Goal: Task Accomplishment & Management: Manage account settings

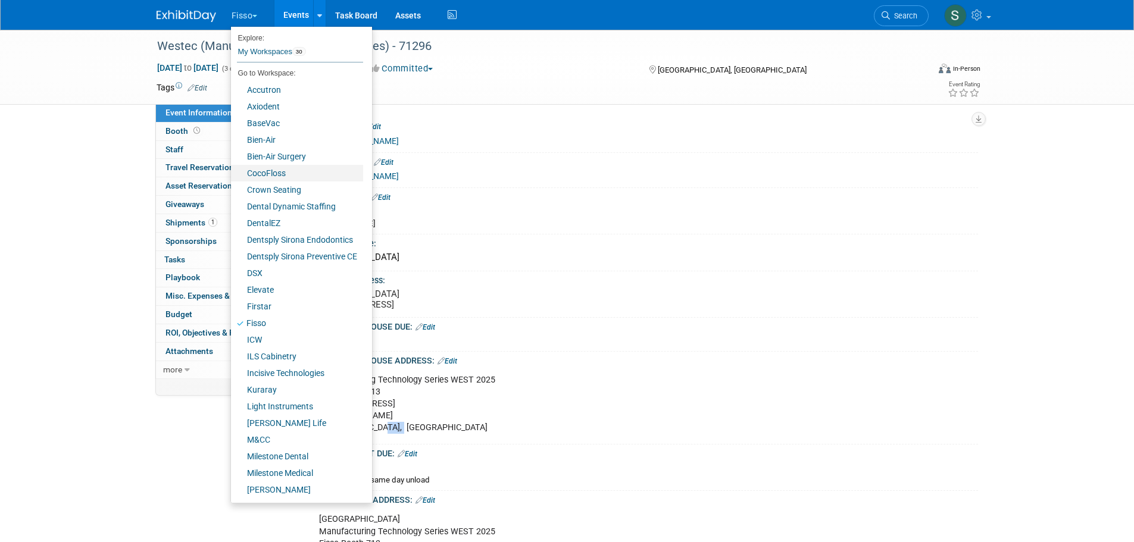
click at [273, 170] on link "CocoFloss" at bounding box center [297, 173] width 132 height 17
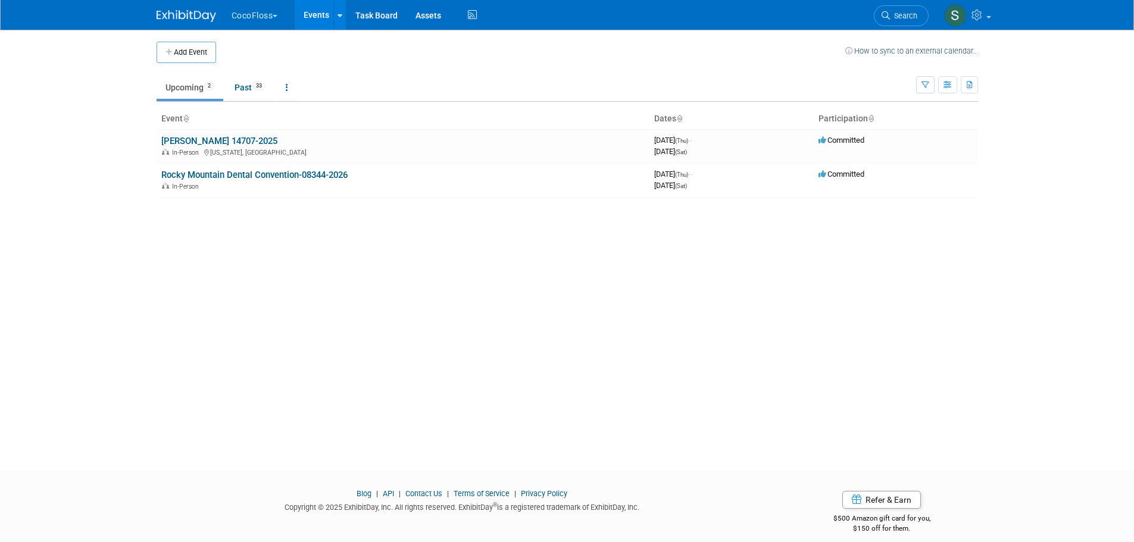
click at [243, 139] on link "ADA SmileCon 14707-2025" at bounding box center [219, 141] width 116 height 11
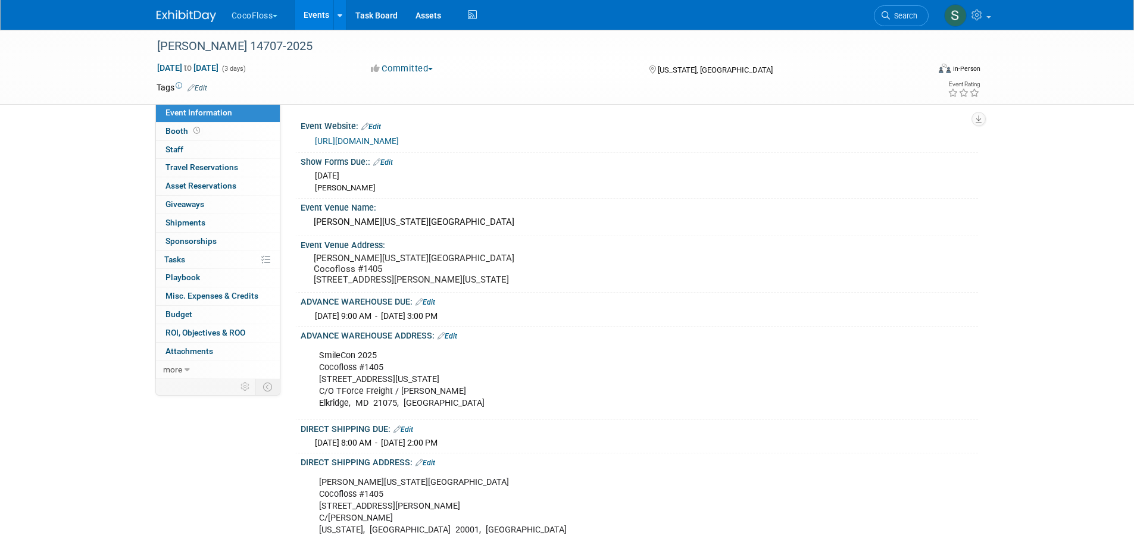
click at [251, 8] on button "CocoFloss" at bounding box center [261, 13] width 62 height 26
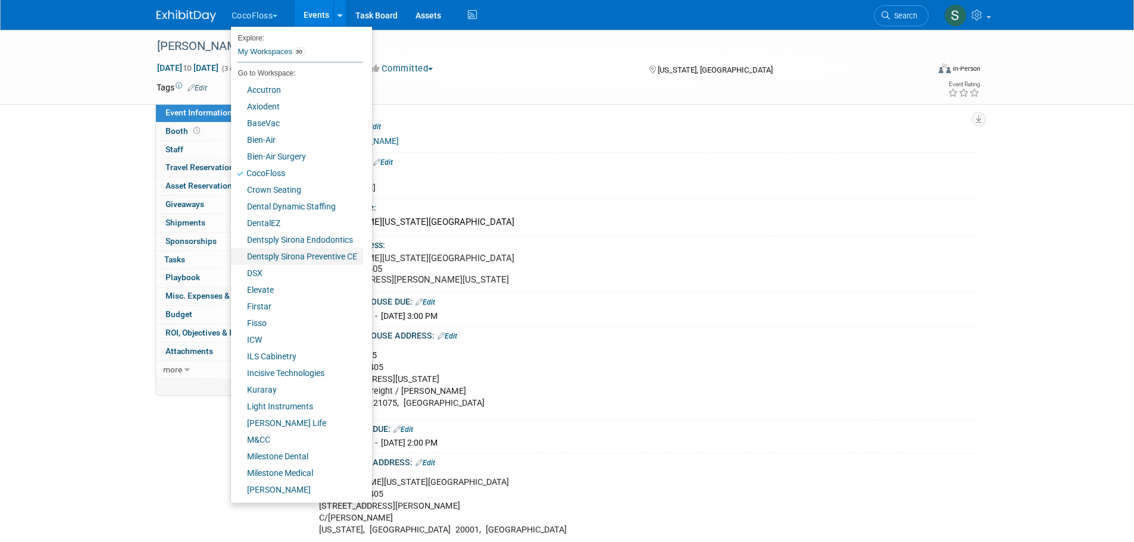
click at [271, 256] on link "Dentsply Sirona Preventive CE" at bounding box center [297, 256] width 132 height 17
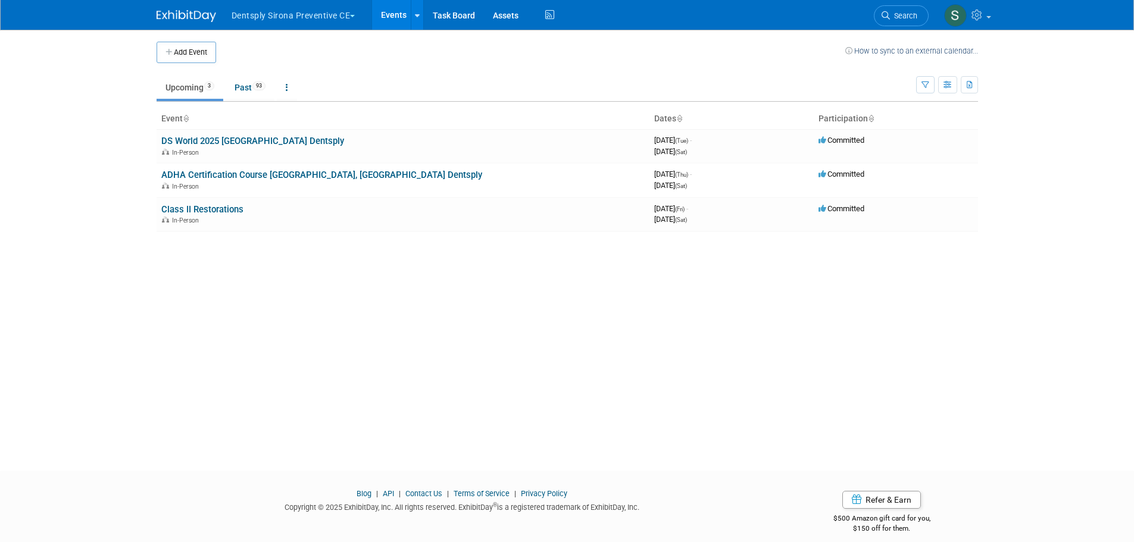
click at [234, 206] on link "Class II Restorations" at bounding box center [202, 209] width 82 height 11
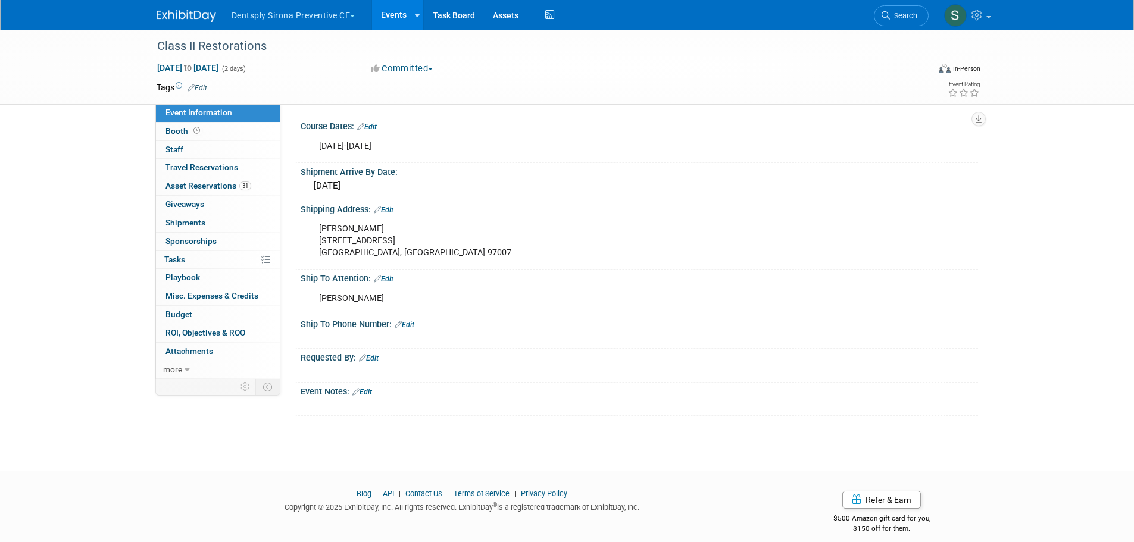
click at [254, 16] on button "Dentsply Sirona Preventive CE" at bounding box center [300, 13] width 140 height 26
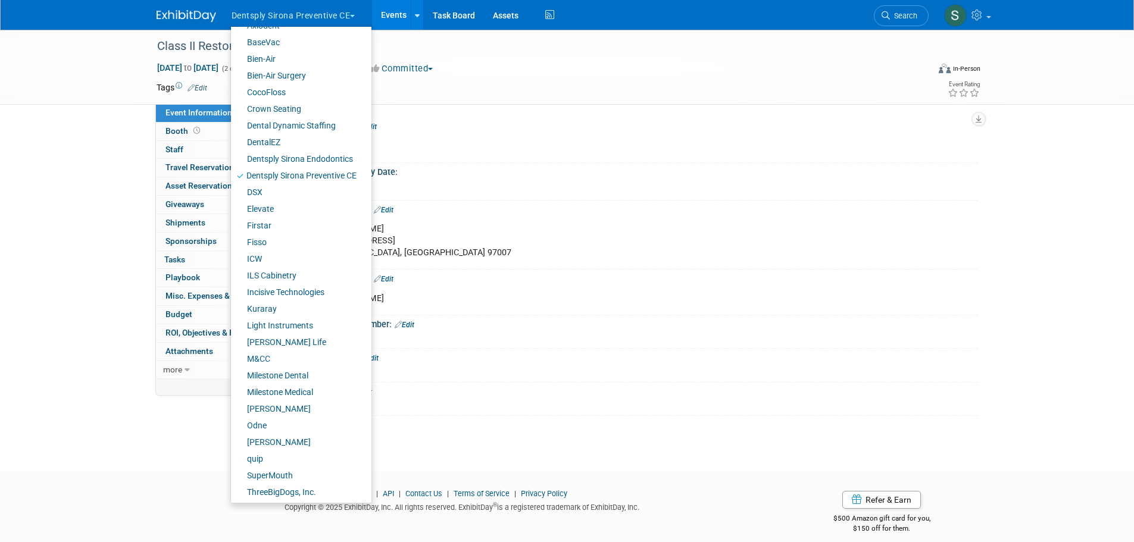
scroll to position [83, 0]
click at [275, 457] on link "quip" at bounding box center [297, 457] width 132 height 17
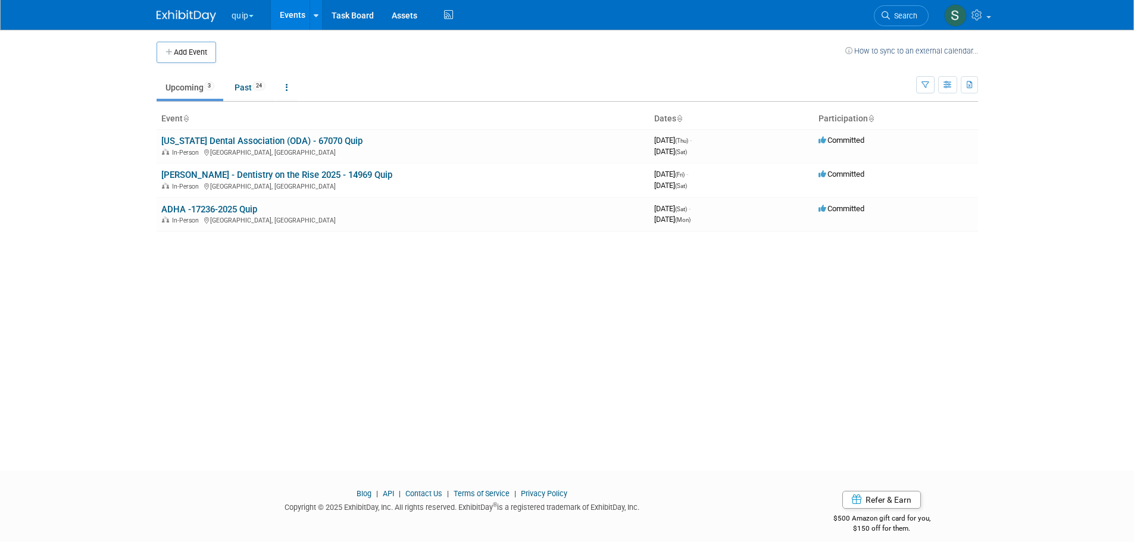
click at [295, 139] on link "Ohio Dental Association (ODA) - 67070 Quip" at bounding box center [261, 141] width 201 height 11
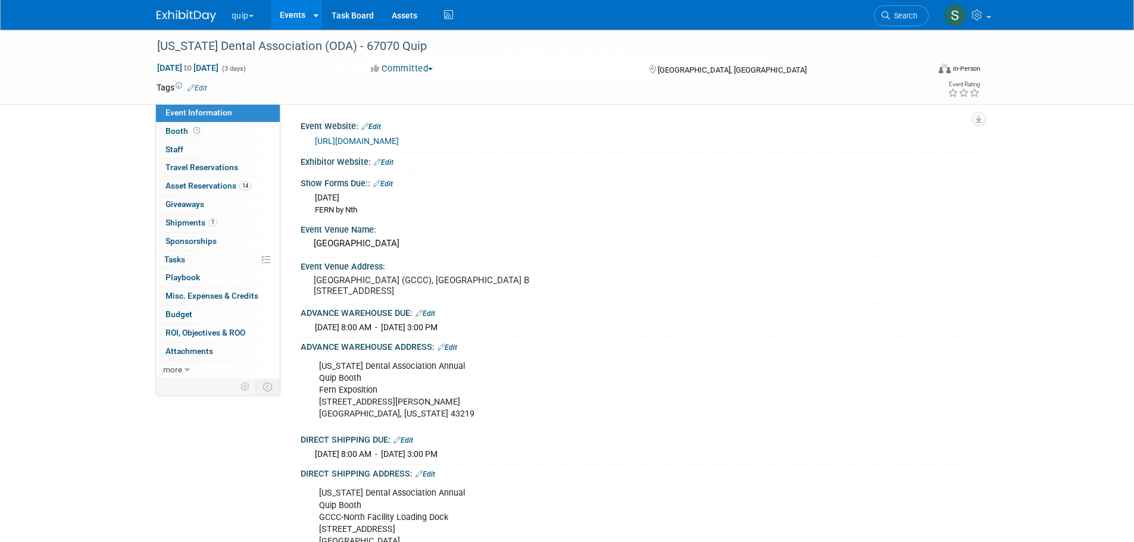
click at [209, 182] on span "Asset Reservations 14" at bounding box center [208, 186] width 86 height 10
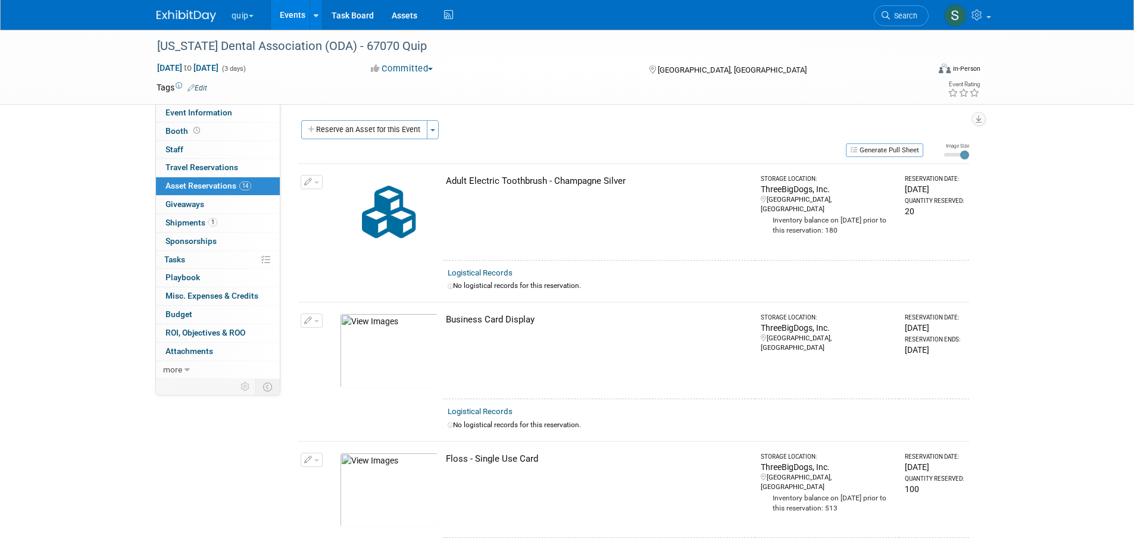
click at [210, 114] on span "Event Information" at bounding box center [198, 113] width 67 height 10
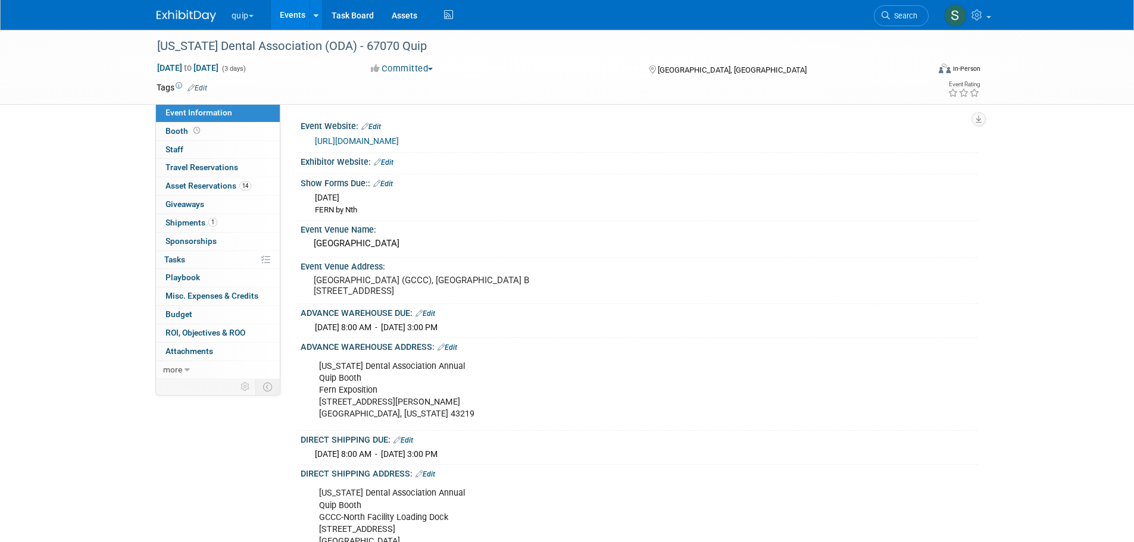
click at [320, 378] on div "Ohio Dental Association Annual Quip Booth Fern Exposition 1500 Old Leonard Ave.…" at bounding box center [579, 390] width 536 height 71
drag, startPoint x: 320, startPoint y: 368, endPoint x: 417, endPoint y: 409, distance: 105.6
click at [417, 409] on div "Ohio Dental Association Annual Quip Booth Fern Exposition 1500 Old Leonard Ave.…" at bounding box center [579, 390] width 536 height 71
copy div "Ohio Dental Association Annual Quip Booth Fern Exposition 1500 Old Leonard Ave.…"
click at [192, 181] on span "Asset Reservations 14" at bounding box center [208, 186] width 86 height 10
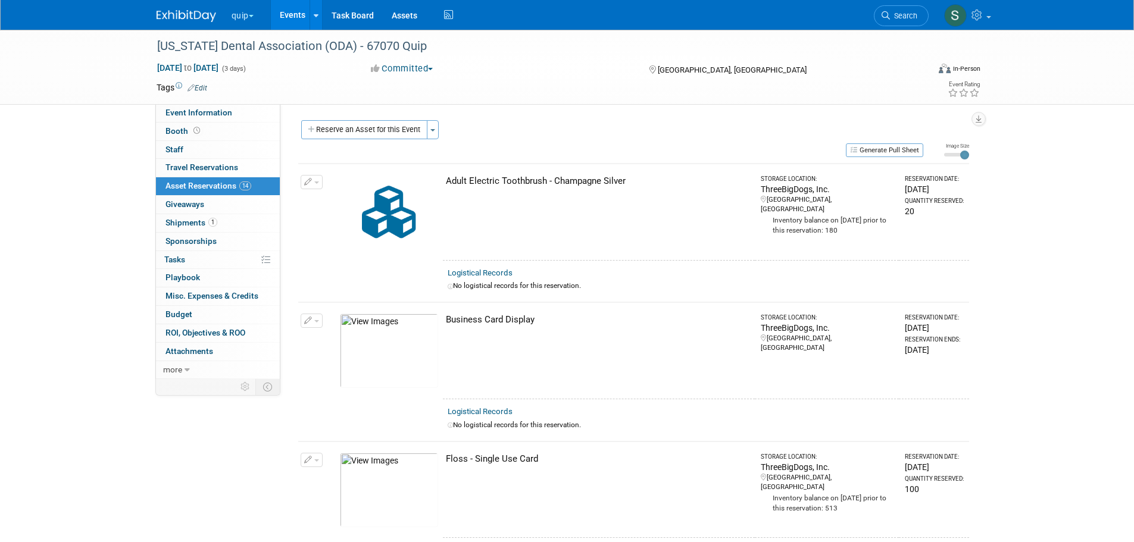
click at [881, 146] on button "Generate Pull Sheet" at bounding box center [884, 150] width 77 height 14
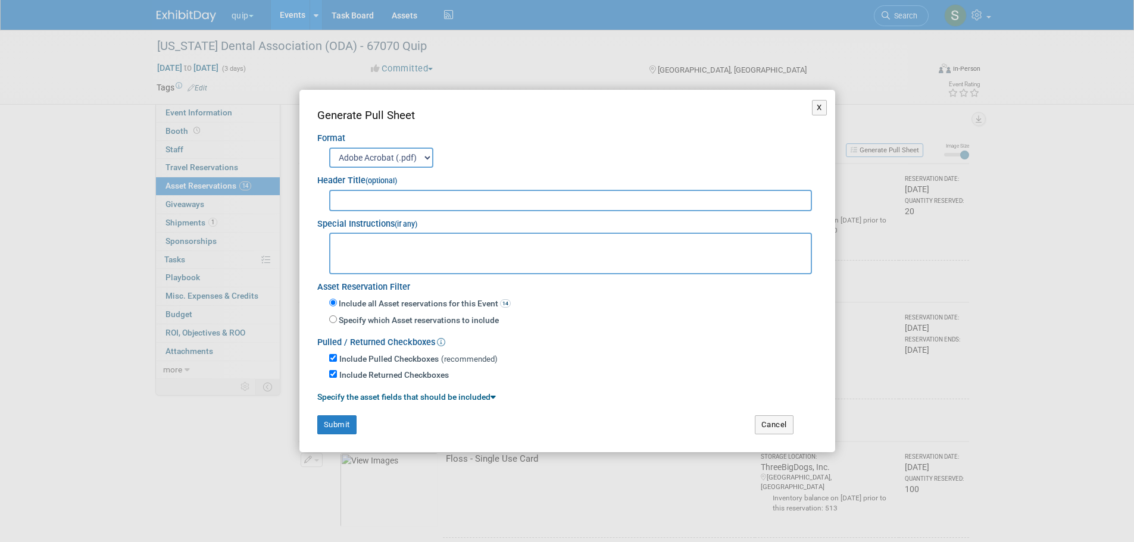
click at [364, 207] on input "text" at bounding box center [570, 200] width 483 height 21
type input "Quip Ohio Dental Association"
click at [399, 246] on textarea at bounding box center [570, 254] width 483 height 42
paste textarea "Ohio Dental Association Annual Quip Booth Fern Exposition 1500 Old Leonard Ave.…"
type textarea "Ohio Dental Association Annual Quip Booth Fern Exposition 1500 Old Leonard Ave.…"
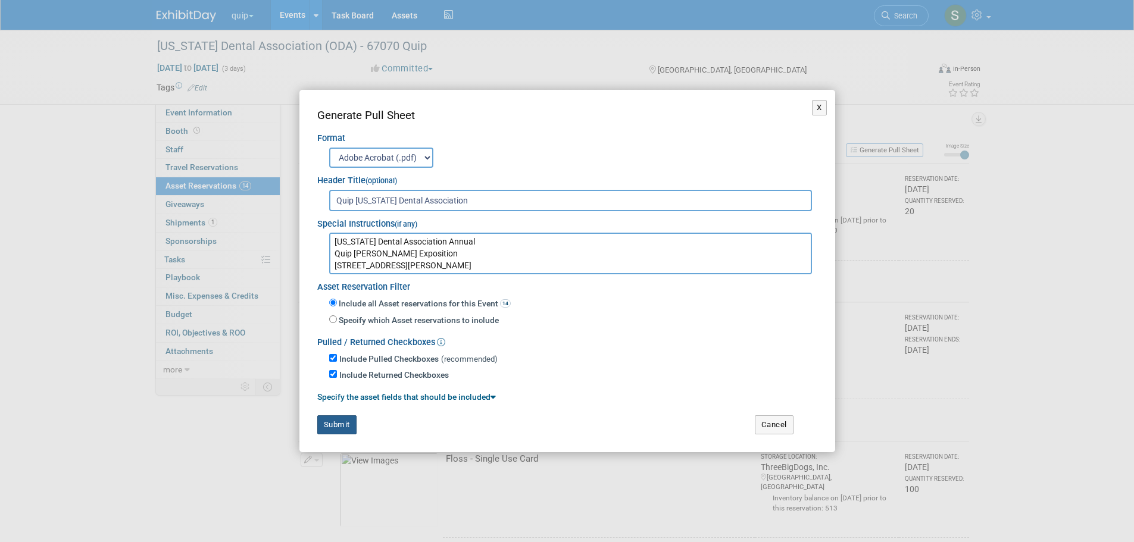
click at [345, 428] on button "Submit" at bounding box center [336, 424] width 39 height 19
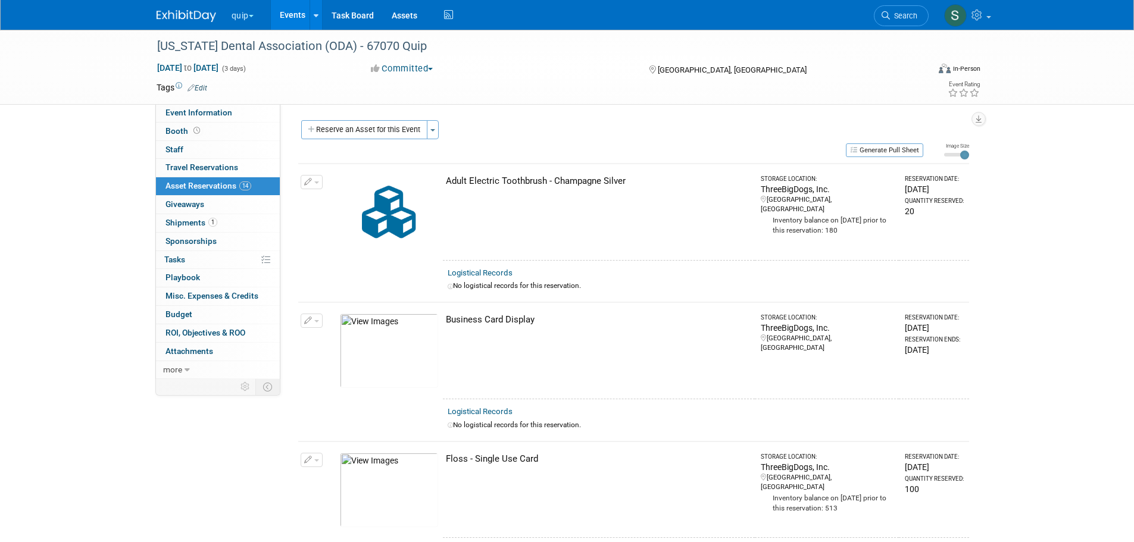
click at [285, 11] on link "Events" at bounding box center [292, 15] width 43 height 30
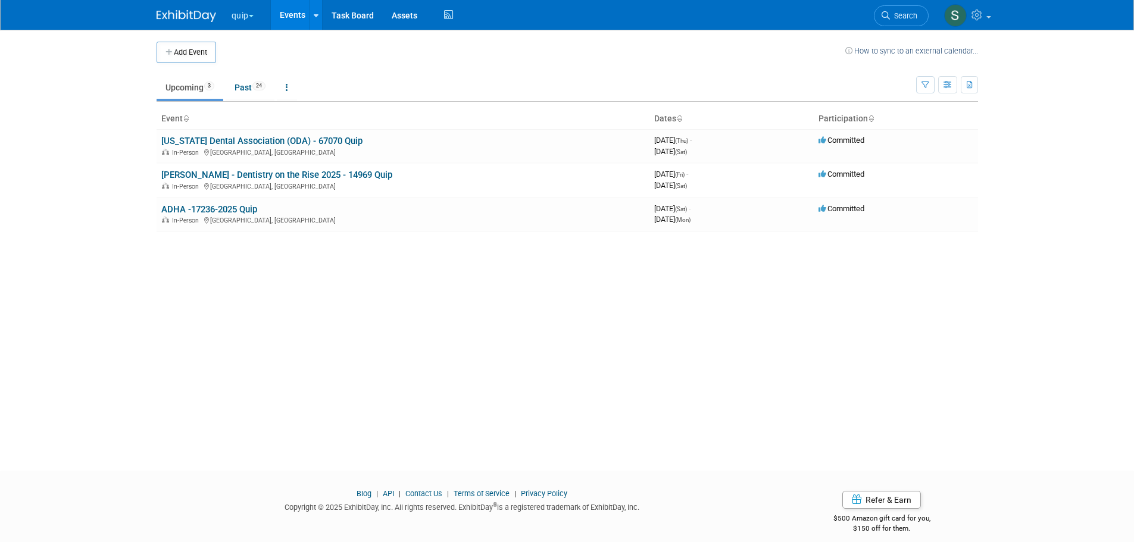
click at [202, 176] on link "[PERSON_NAME] - Dentistry on the Rise 2025 - 14969 Quip" at bounding box center [276, 175] width 231 height 11
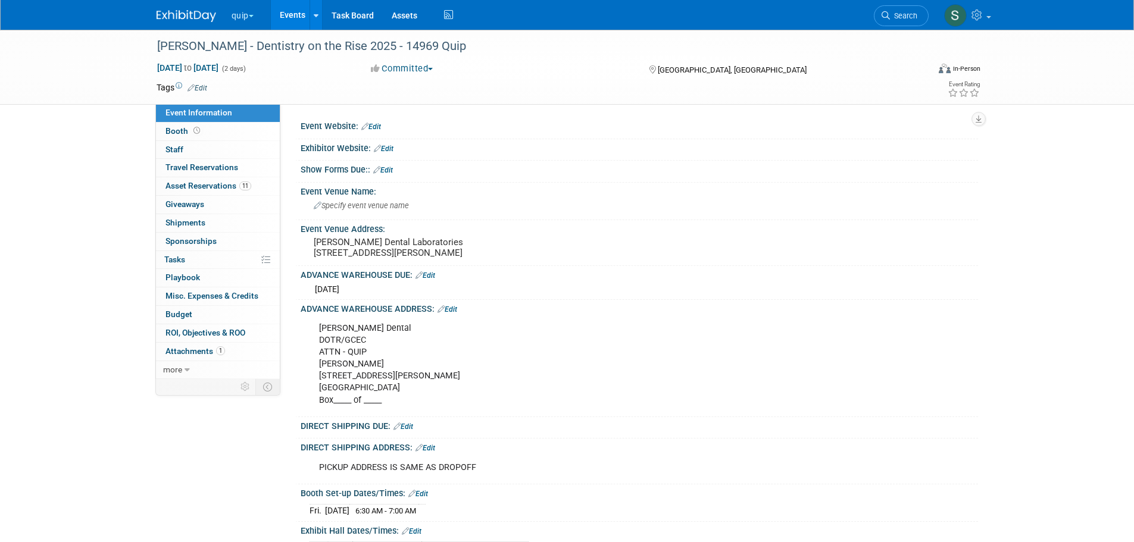
click at [204, 185] on span "Asset Reservations 11" at bounding box center [208, 186] width 86 height 10
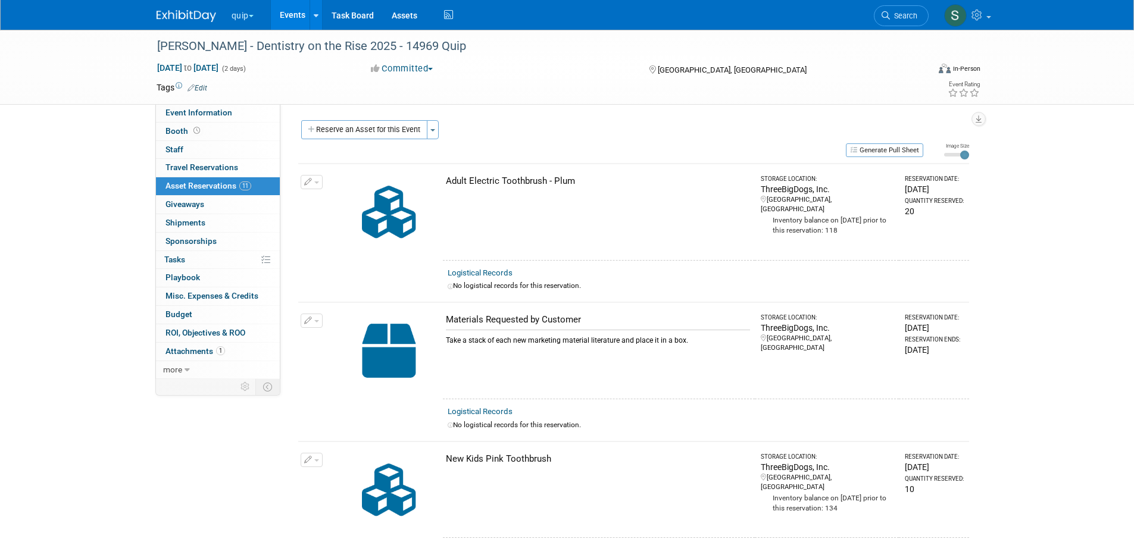
click at [352, 134] on button "Reserve an Asset for this Event" at bounding box center [364, 129] width 126 height 19
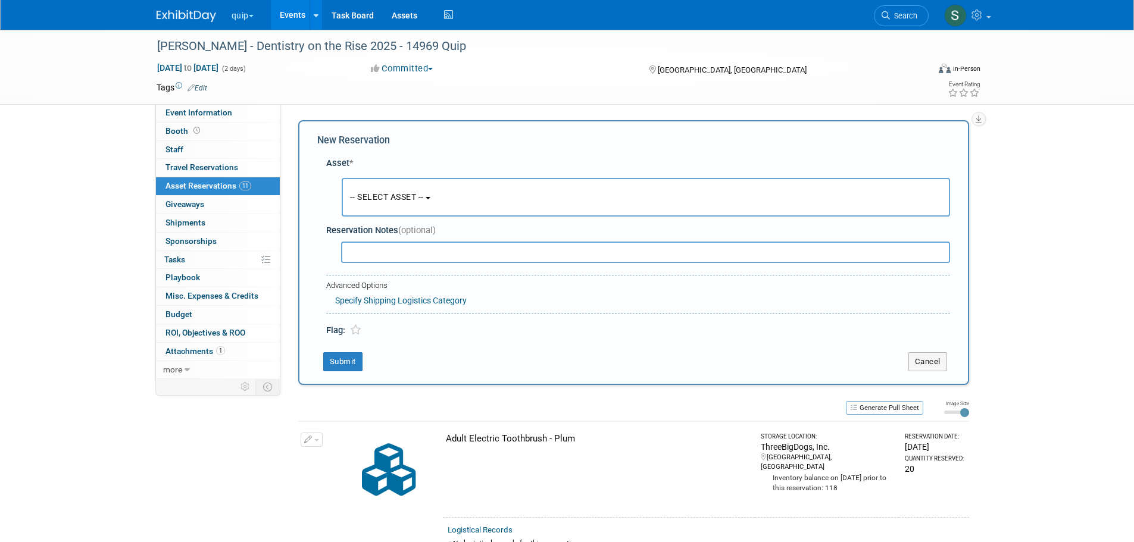
scroll to position [11, 0]
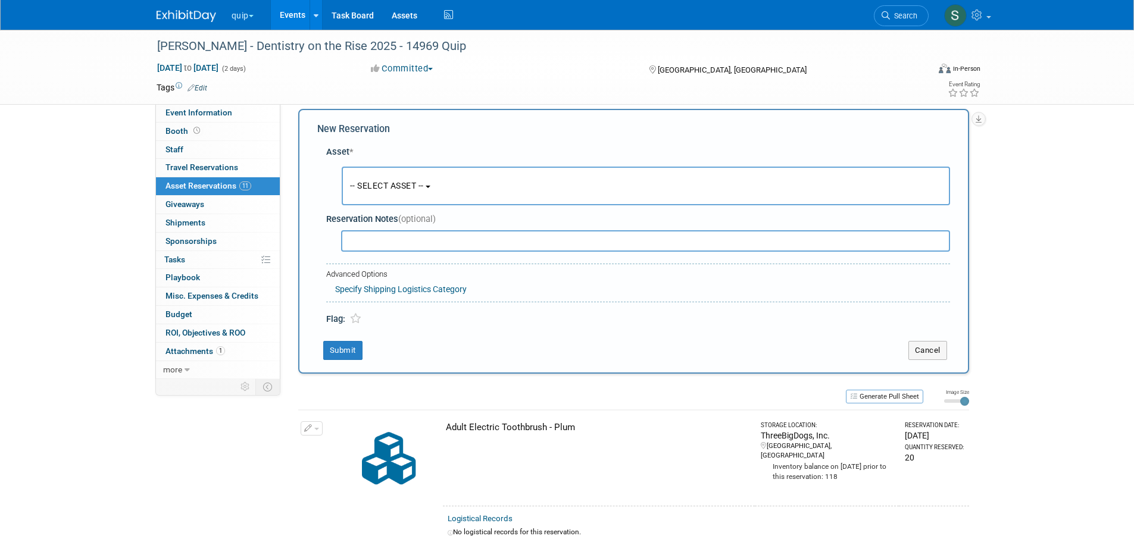
click at [390, 171] on button "-- SELECT ASSET --" at bounding box center [646, 186] width 608 height 39
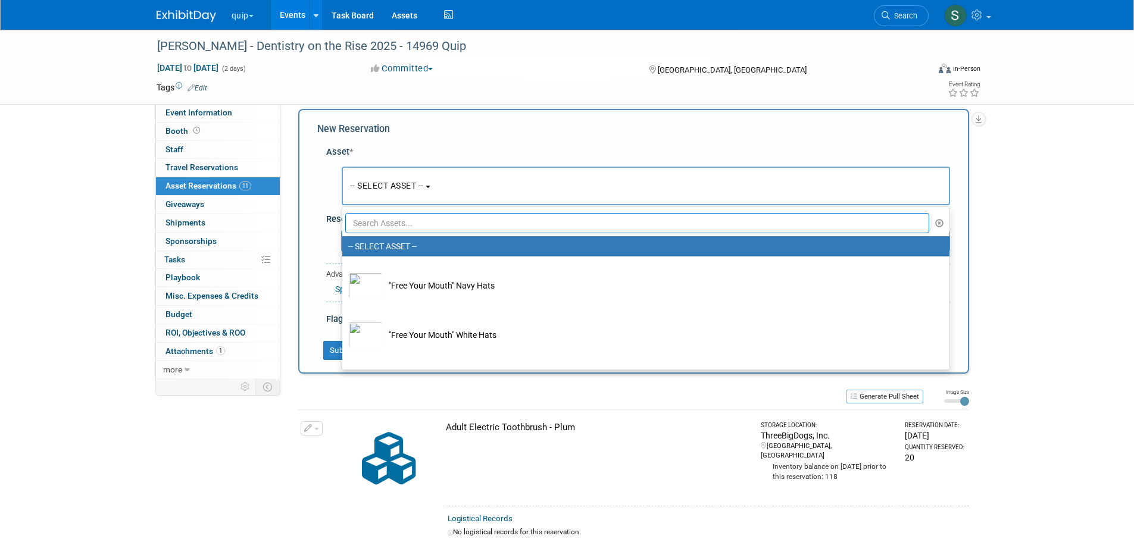
click at [400, 217] on input "text" at bounding box center [637, 223] width 584 height 20
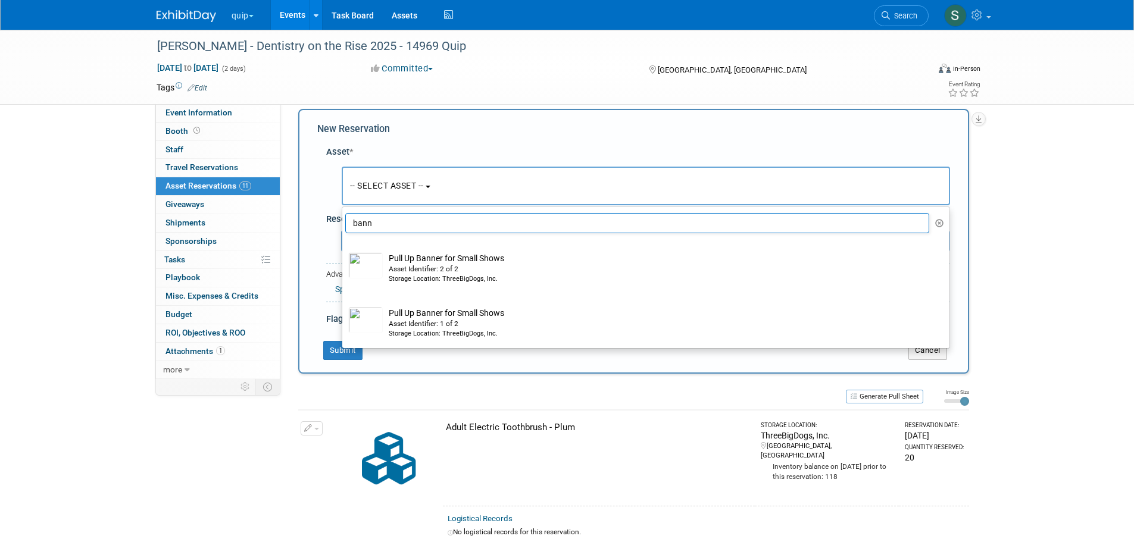
type input "bann"
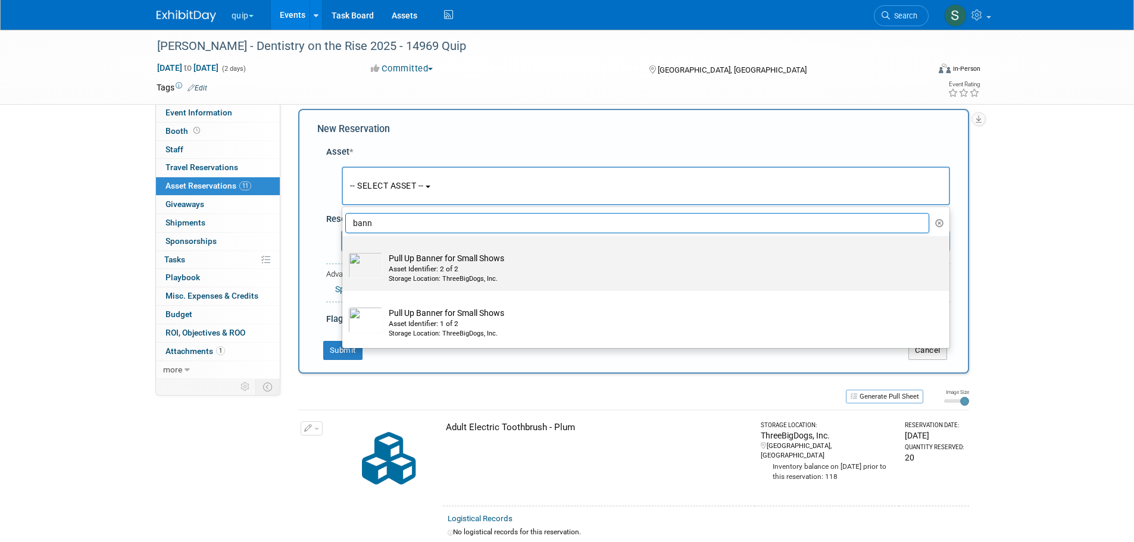
click at [418, 255] on td "Pull Up Banner for Small Shows Asset Identifier: 2 of 2 Storage Location: Three…" at bounding box center [654, 268] width 543 height 32
click at [344, 251] on input "Pull Up Banner for Small Shows Asset Identifier: 2 of 2 Storage Location: Three…" at bounding box center [340, 247] width 8 height 8
select select "10728733"
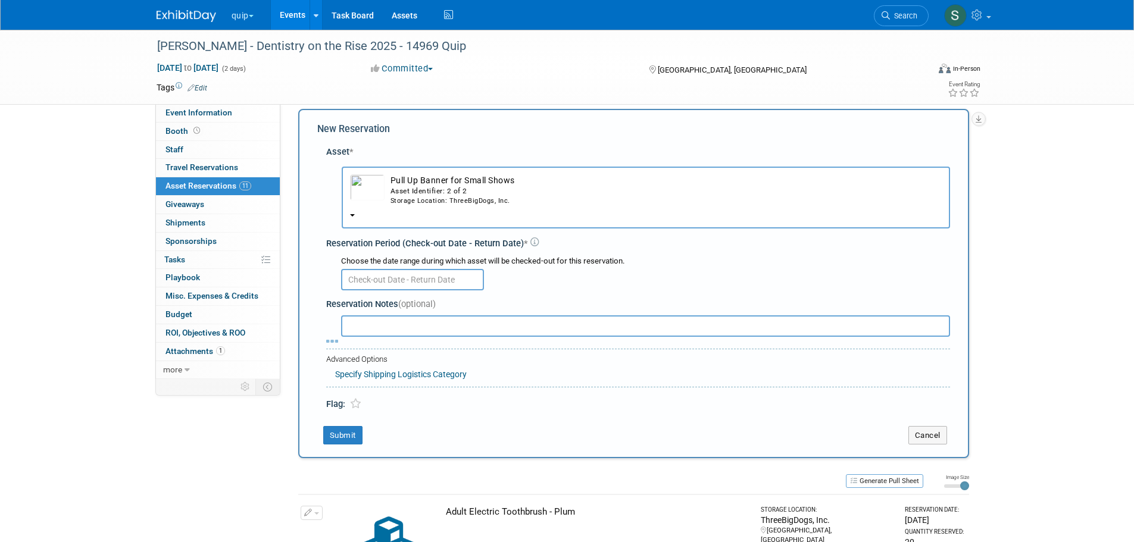
click at [406, 274] on input "text" at bounding box center [412, 279] width 143 height 21
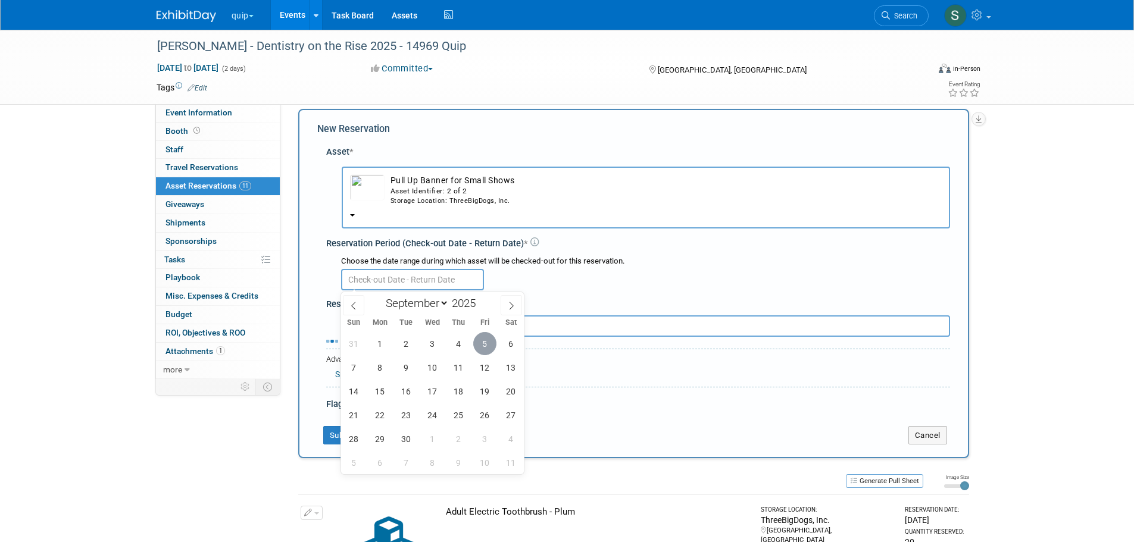
click at [480, 339] on span "5" at bounding box center [484, 343] width 23 height 23
type input "Sep 5, 2025"
click at [480, 339] on span "5" at bounding box center [484, 343] width 23 height 23
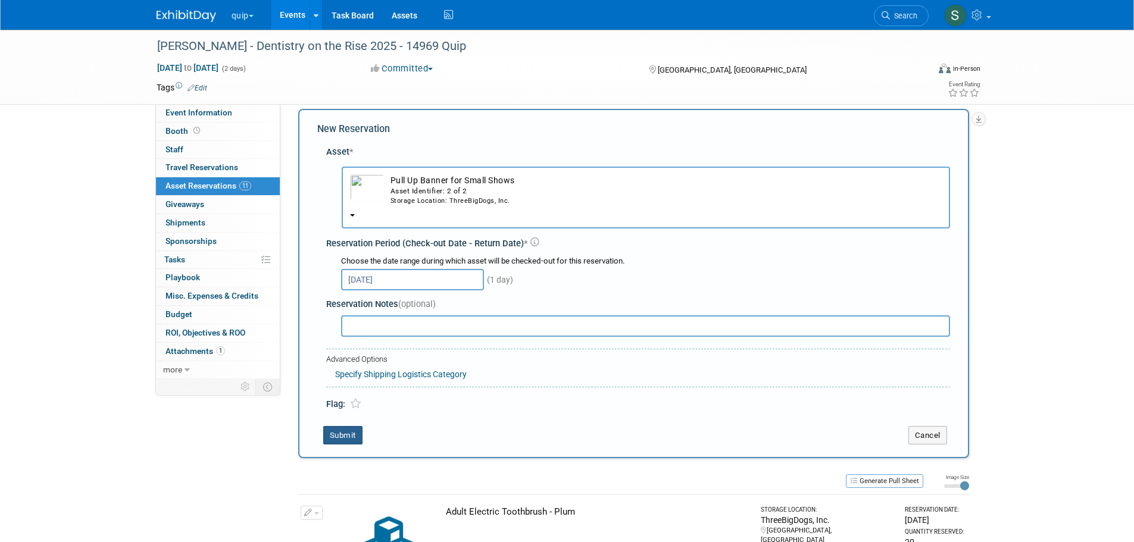
drag, startPoint x: 354, startPoint y: 436, endPoint x: 378, endPoint y: 430, distance: 24.4
click at [354, 436] on button "Submit" at bounding box center [342, 435] width 39 height 19
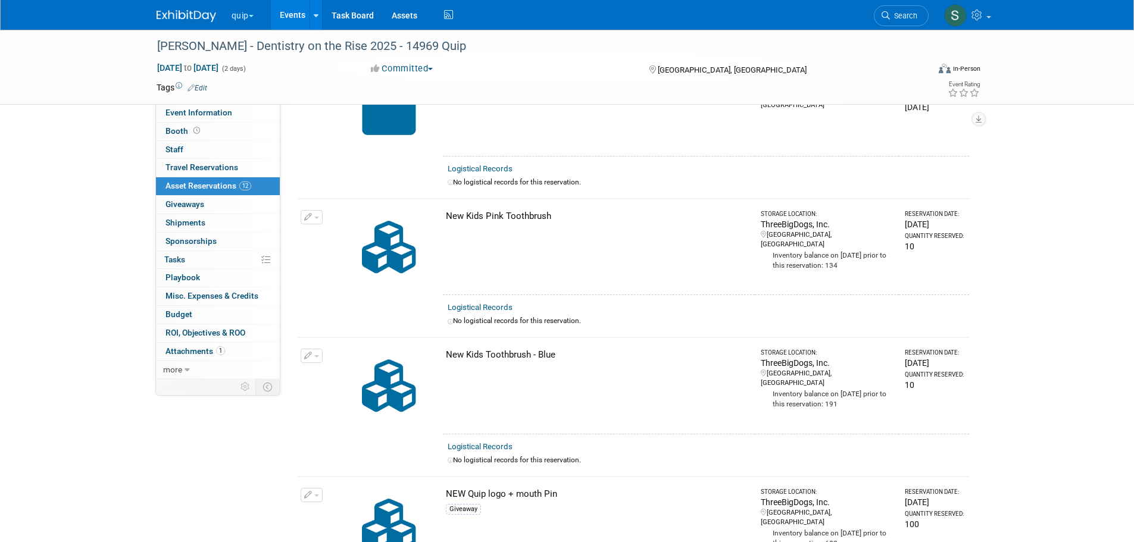
scroll to position [0, 0]
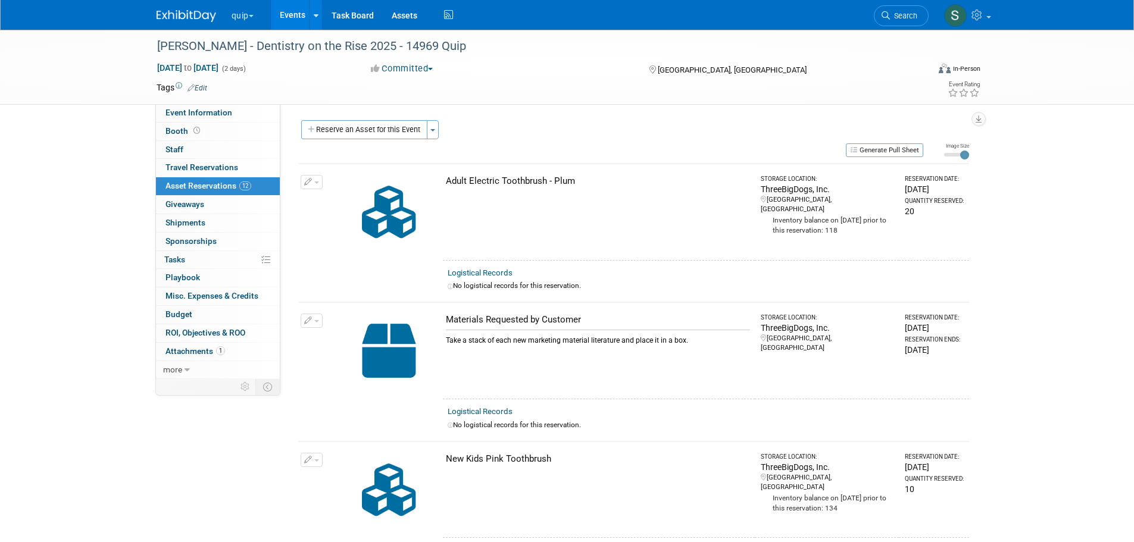
click at [898, 150] on button "Generate Pull Sheet" at bounding box center [884, 150] width 77 height 14
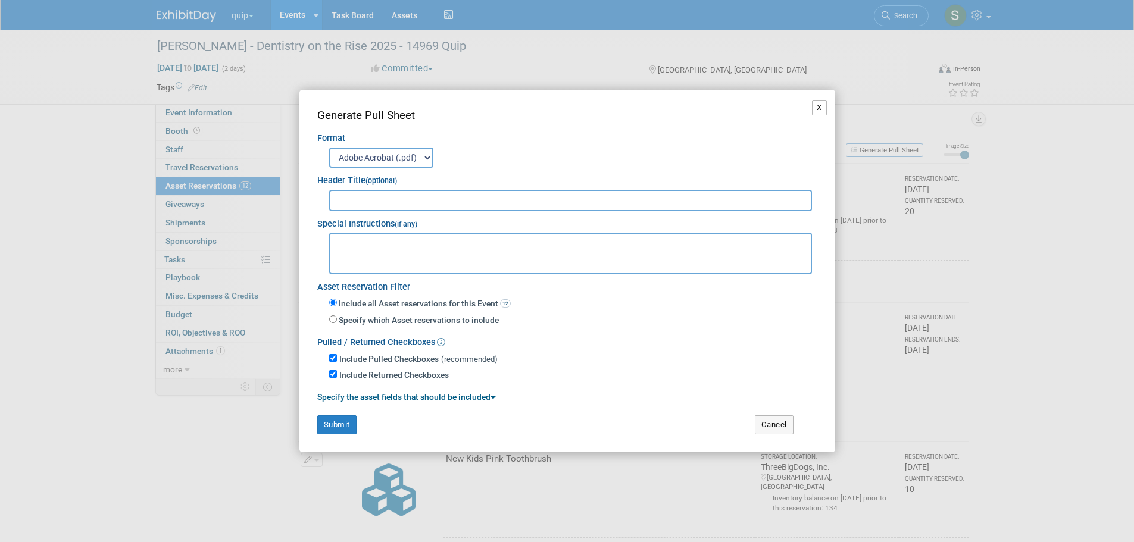
click at [813, 104] on button "X" at bounding box center [819, 107] width 15 height 15
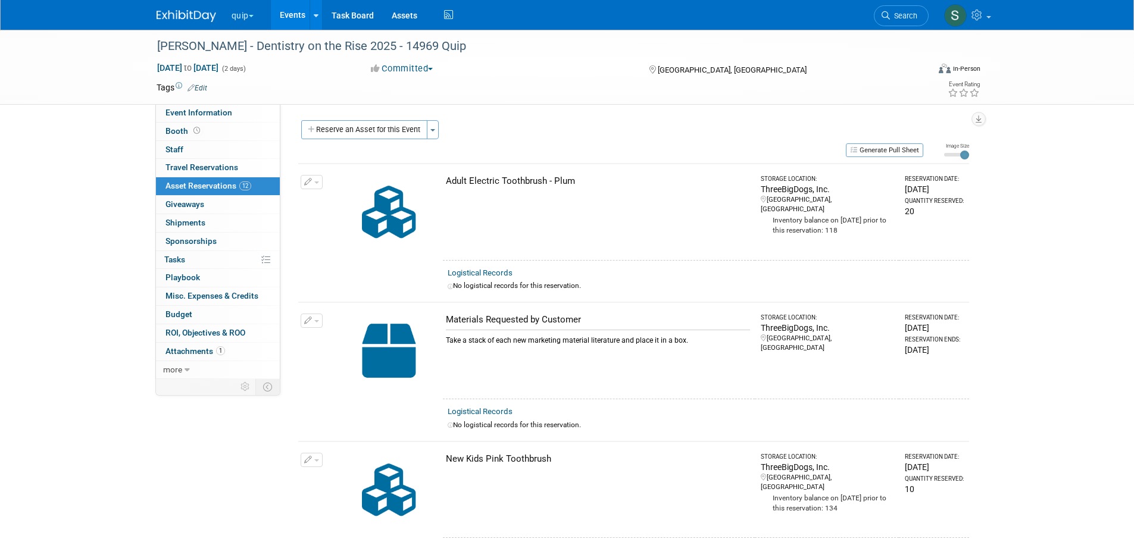
click at [218, 109] on span "Event Information" at bounding box center [198, 113] width 67 height 10
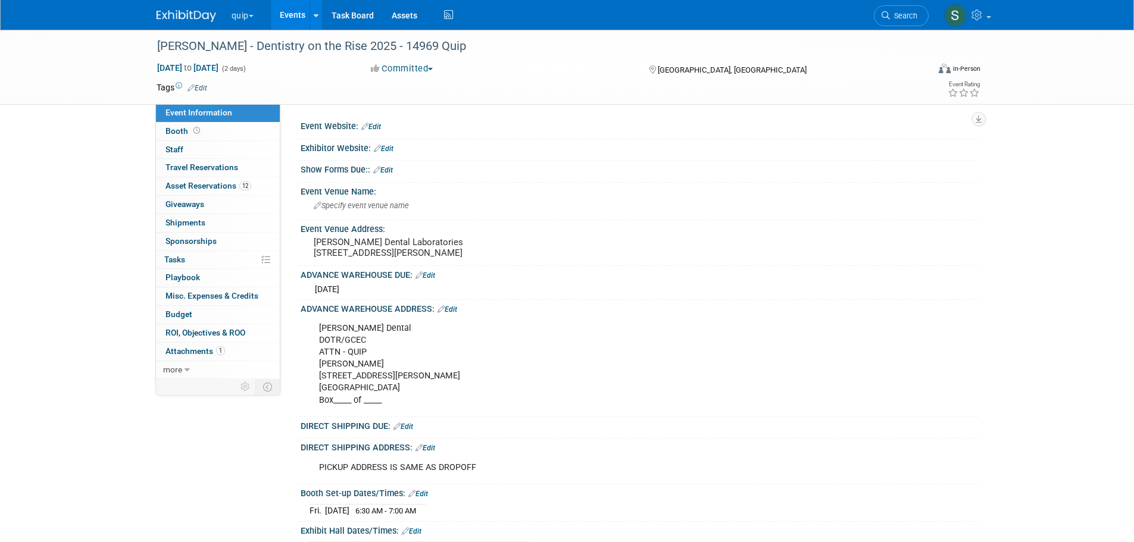
click at [367, 378] on div "Glidewell Dental DOTR/GCEC ATTN - QUIP Suzeanne Harms 2168 Michelson Dr. Irvine…" at bounding box center [579, 365] width 536 height 96
drag, startPoint x: 320, startPoint y: 337, endPoint x: 392, endPoint y: 397, distance: 94.2
click at [392, 397] on div "Glidewell Dental DOTR/GCEC ATTN - QUIP Suzeanne Harms 2168 Michelson Dr. Irvine…" at bounding box center [579, 365] width 536 height 96
copy div "Glidewell Dental DOTR/GCEC ATTN - QUIP Suzeanne Harms 2168 Michelson Dr. Irvine…"
click at [203, 180] on link "12 Asset Reservations 12" at bounding box center [218, 186] width 124 height 18
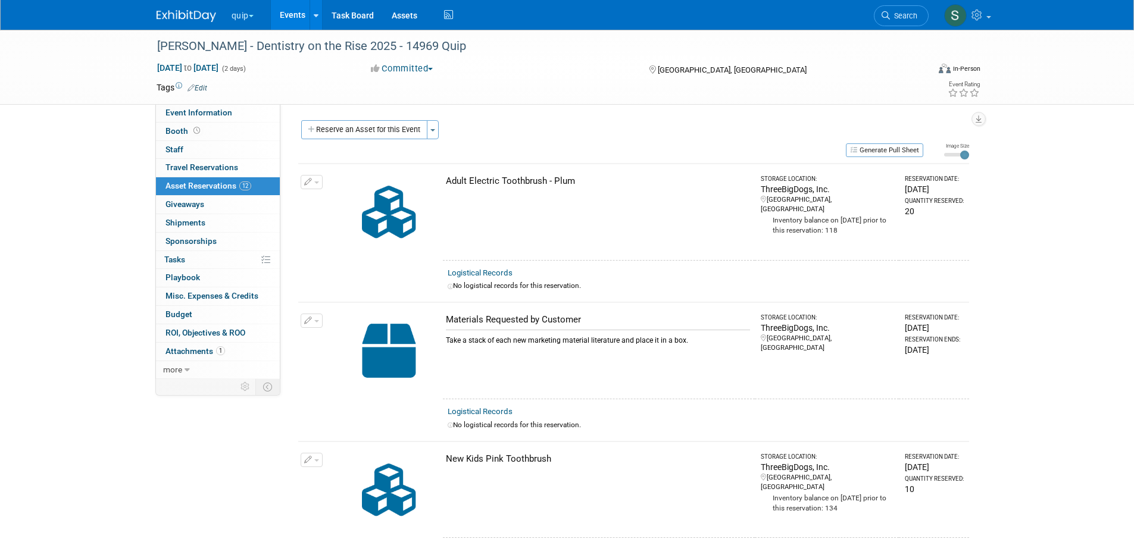
click at [909, 150] on button "Generate Pull Sheet" at bounding box center [884, 150] width 77 height 14
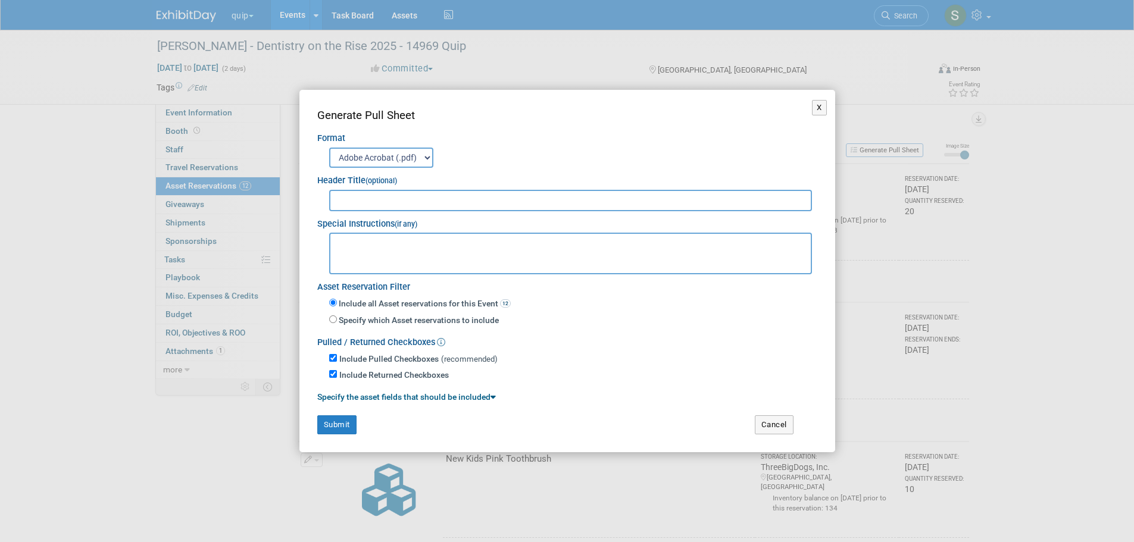
click at [361, 238] on textarea at bounding box center [570, 254] width 483 height 42
paste textarea "Glidewell Dental DOTR/GCEC ATTN - QUIP Suzeanne Harms 2168 Michelson Dr. Irvine…"
type textarea "Glidewell Dental DOTR/GCEC ATTN - QUIP Suzeanne Harms 2168 Michelson Dr. Irvine…"
click at [383, 195] on input "text" at bounding box center [570, 200] width 483 height 21
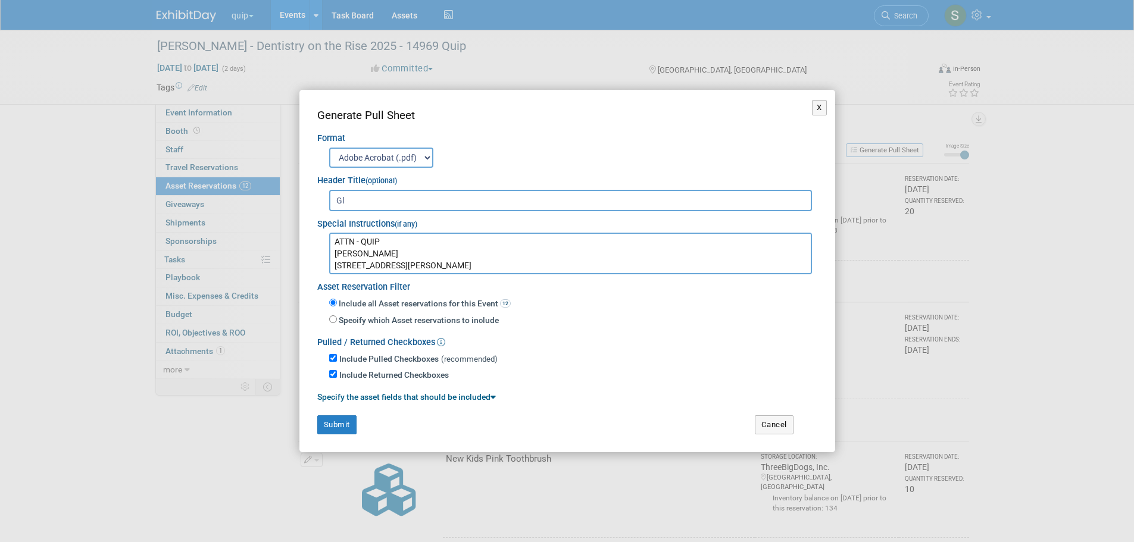
type input "G"
type input "Quip GLidewell - 14969"
click at [350, 422] on button "Submit" at bounding box center [336, 424] width 39 height 19
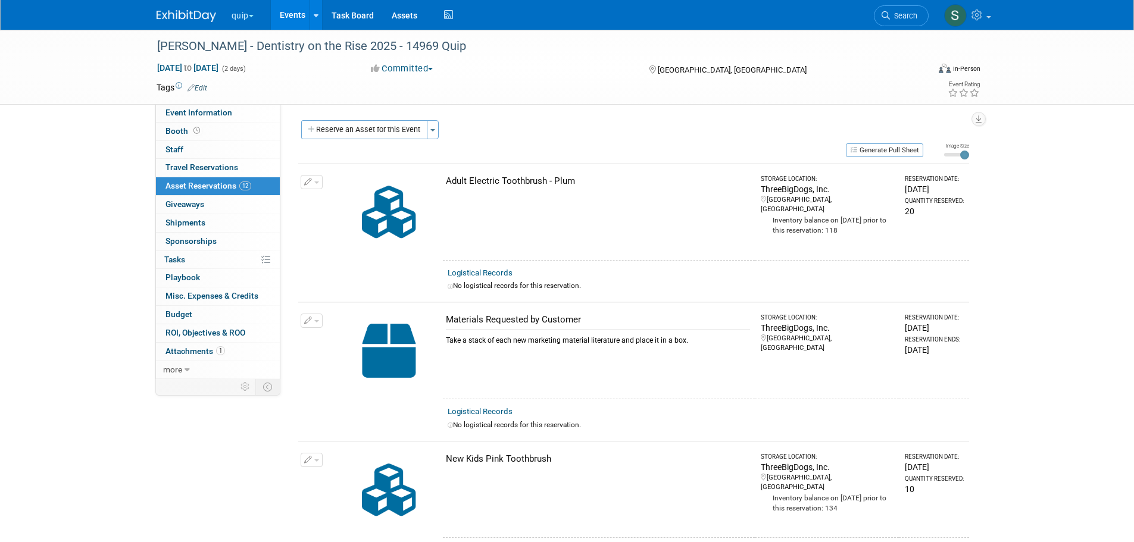
click at [240, 8] on button "quip" at bounding box center [249, 13] width 38 height 26
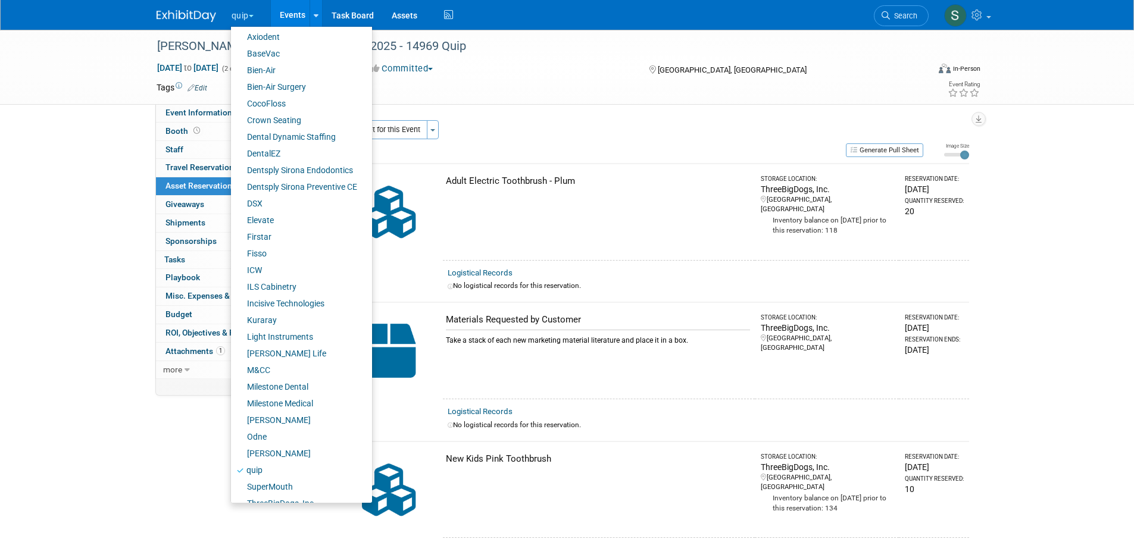
scroll to position [83, 0]
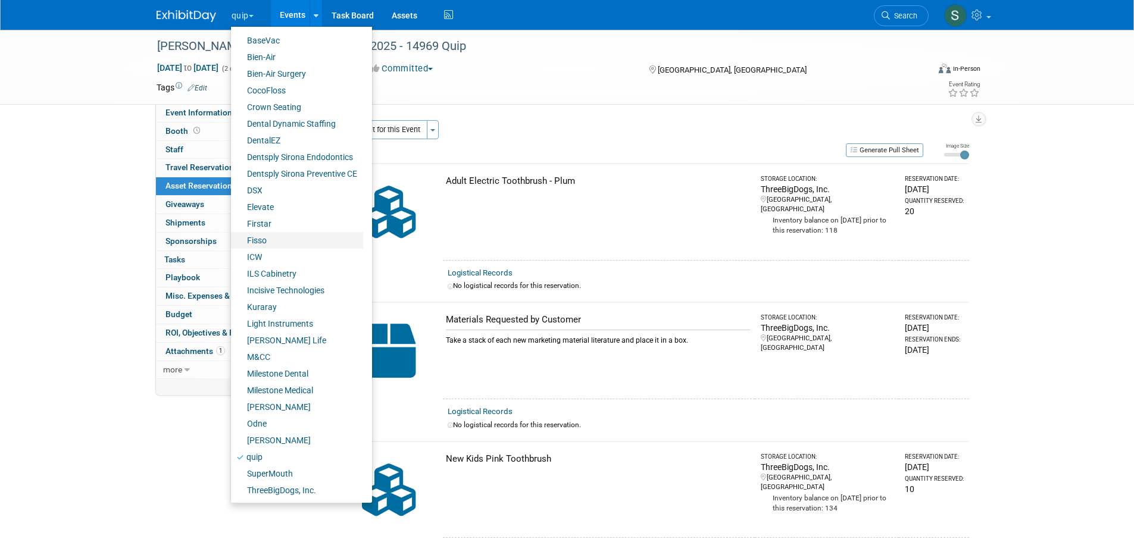
click at [274, 238] on link "Fisso" at bounding box center [297, 240] width 132 height 17
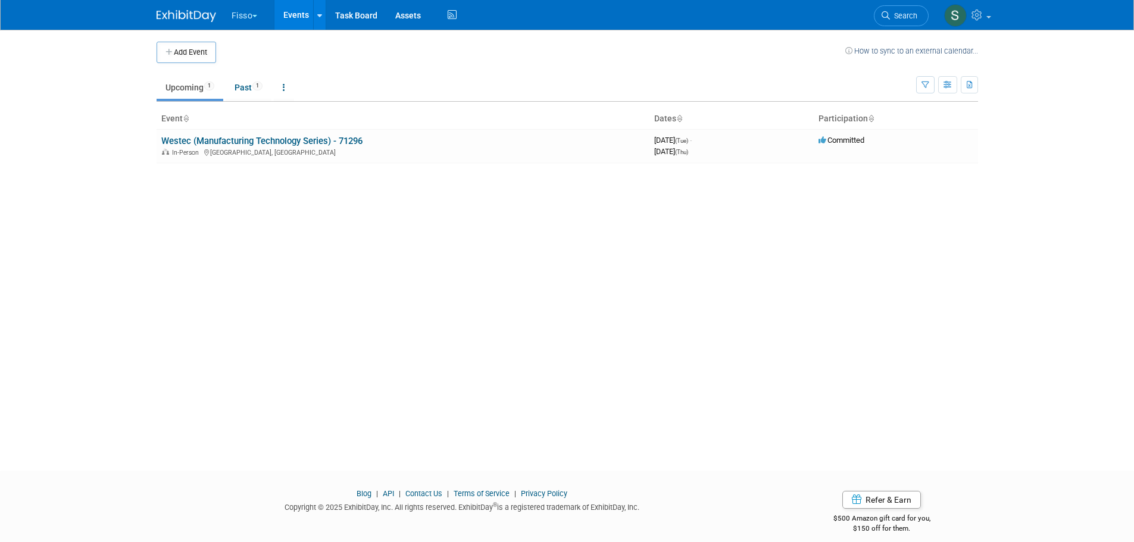
click at [296, 142] on link "Westec (Manufacturing Technology Series) - 71296" at bounding box center [261, 141] width 201 height 11
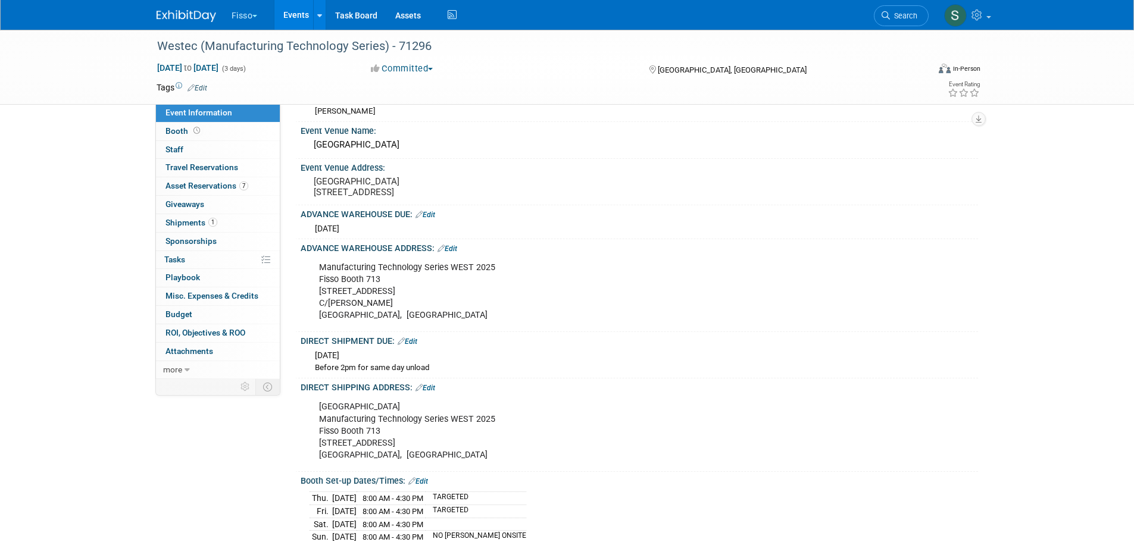
scroll to position [119, 0]
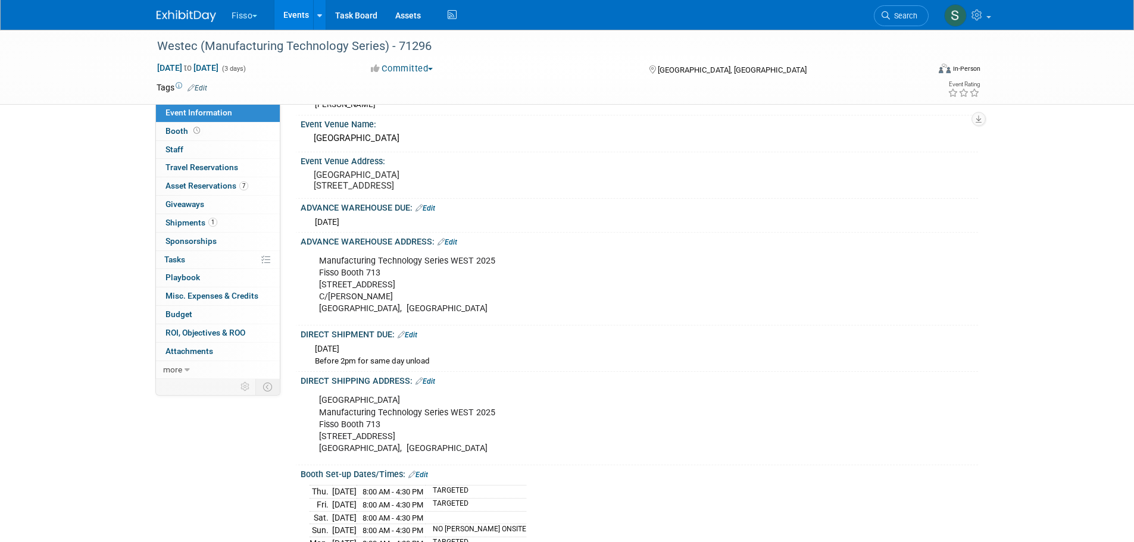
click at [190, 181] on span "Asset Reservations 7" at bounding box center [206, 186] width 83 height 10
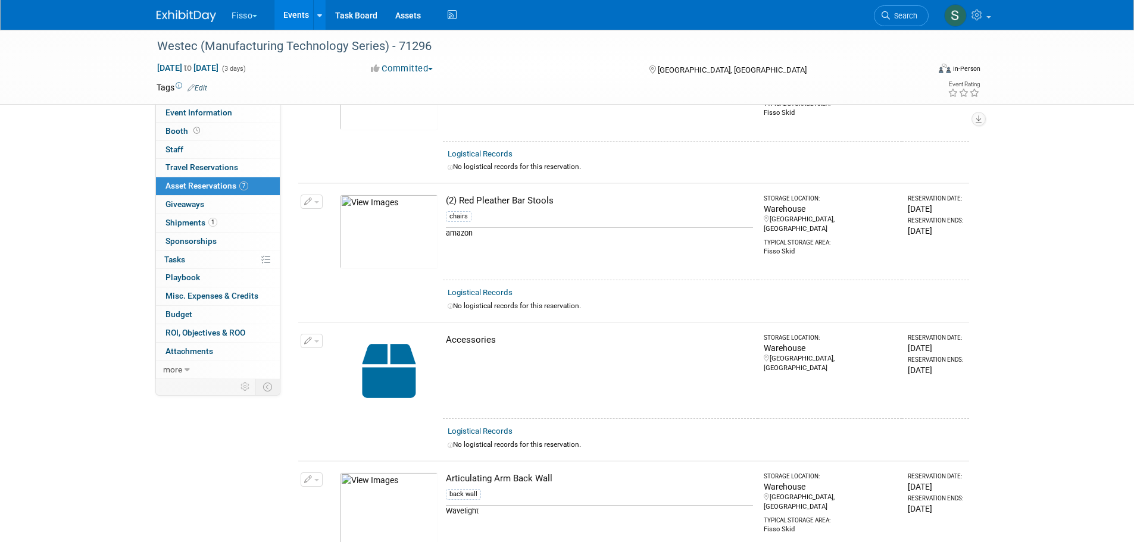
scroll to position [0, 0]
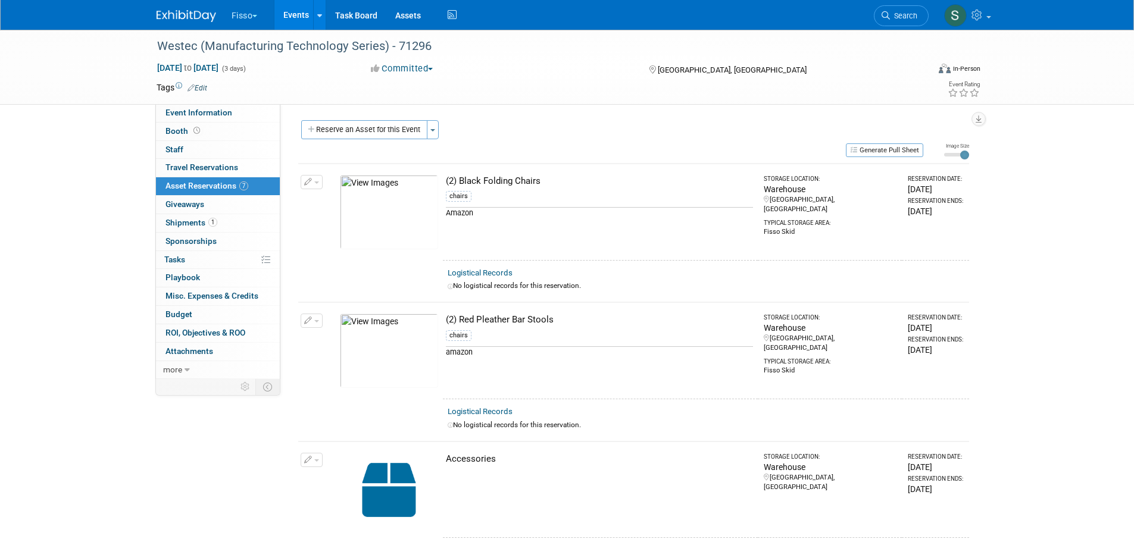
click at [180, 114] on span "Event Information" at bounding box center [198, 113] width 67 height 10
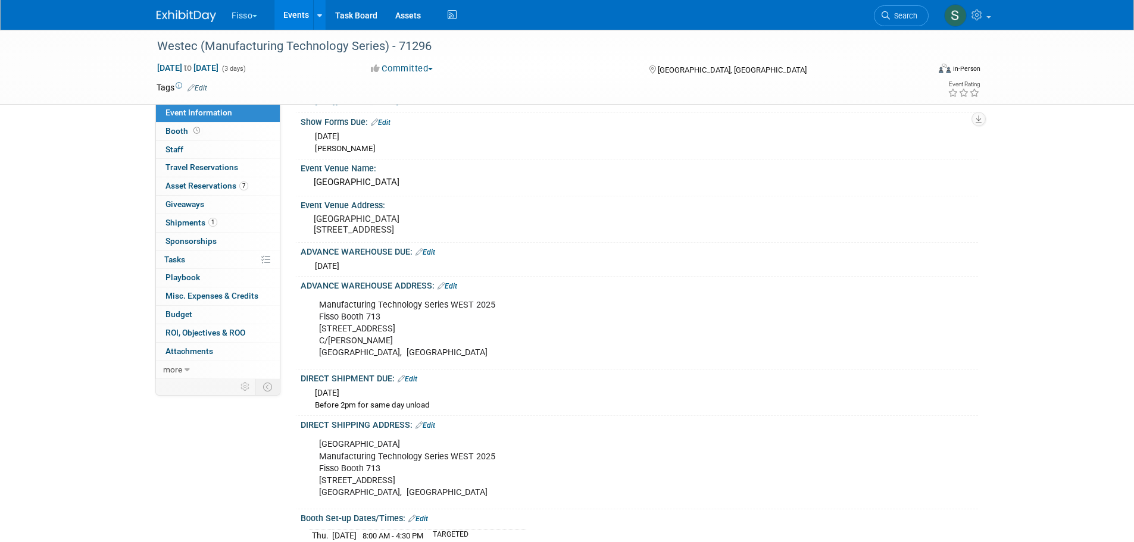
scroll to position [99, 0]
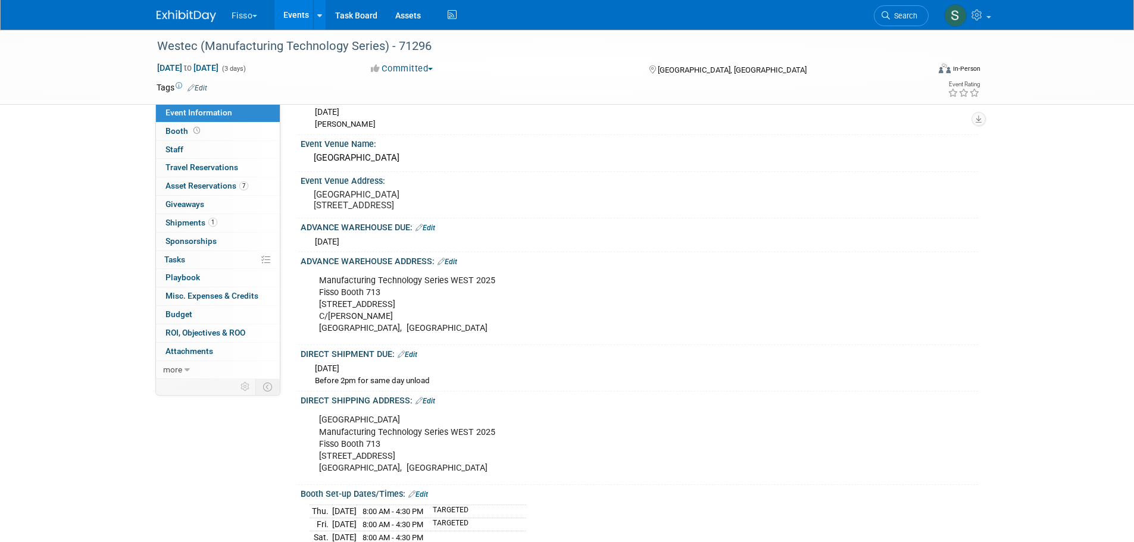
click at [349, 315] on div "Manufacturing Technology Series WEST 2025 Fisso Booth 713 3456 E Miraloma Ave C…" at bounding box center [579, 304] width 536 height 71
drag, startPoint x: 319, startPoint y: 290, endPoint x: 419, endPoint y: 337, distance: 111.0
click at [419, 337] on div "Manufacturing Technology Series WEST 2025 Fisso Booth 713 3456 E Miraloma Ave C…" at bounding box center [579, 304] width 536 height 71
copy div "Manufacturing Technology Series WEST 2025 Fisso Booth 713 3456 E Miraloma Ave C…"
click at [202, 184] on span "Asset Reservations 7" at bounding box center [206, 186] width 83 height 10
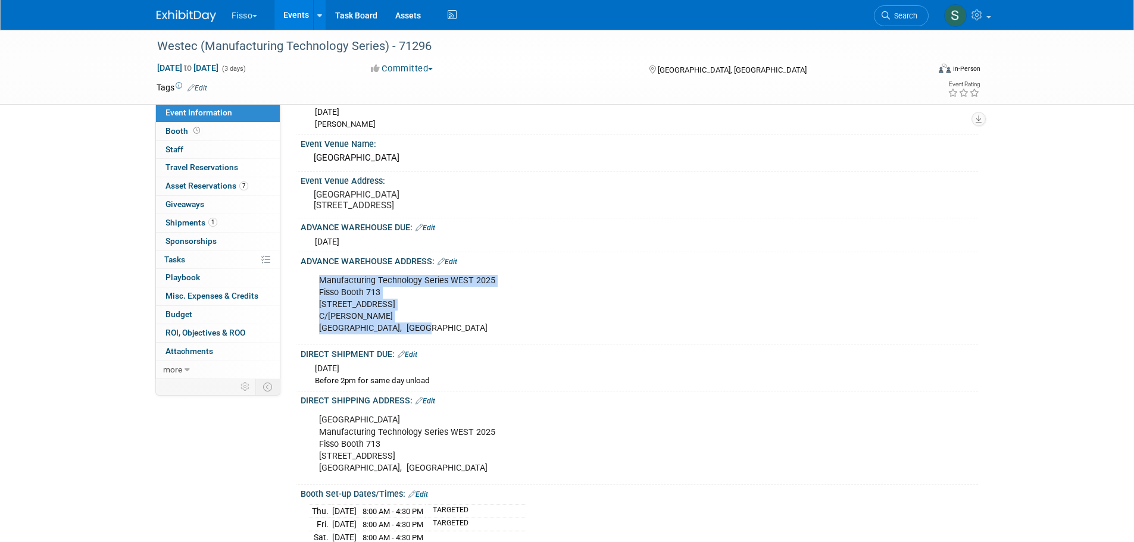
scroll to position [0, 0]
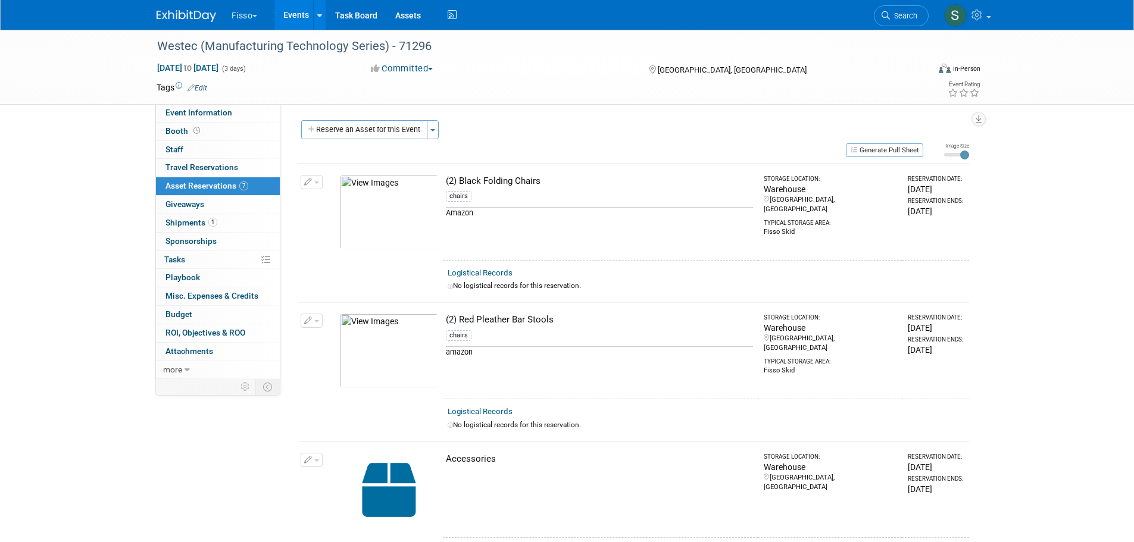
click at [896, 150] on button "Generate Pull Sheet" at bounding box center [884, 150] width 77 height 14
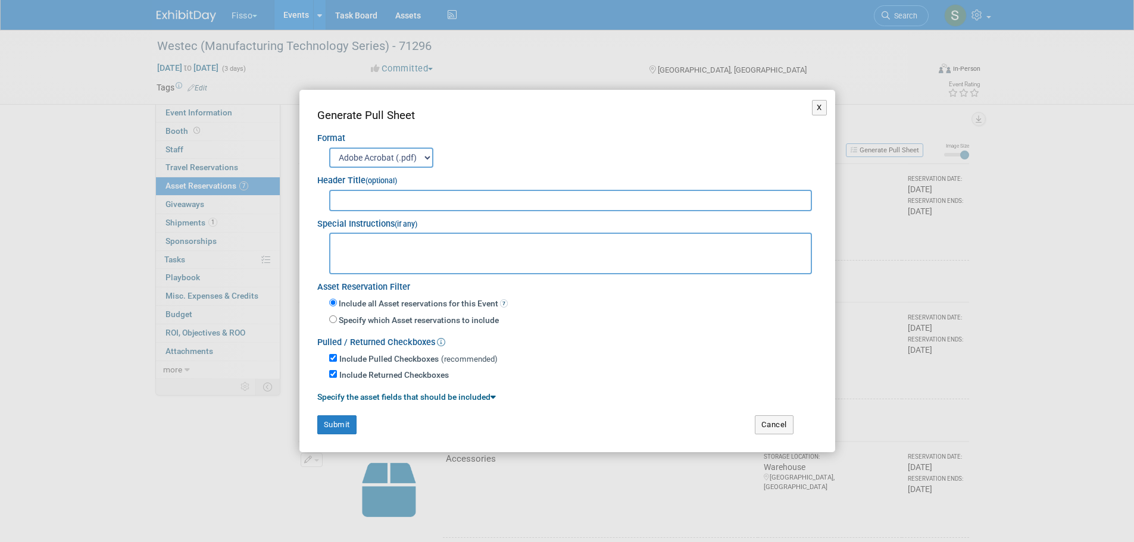
click at [403, 198] on input "text" at bounding box center [570, 200] width 483 height 21
type input "WESTEC Fisso 71296"
click at [352, 249] on textarea at bounding box center [570, 254] width 483 height 42
paste textarea "Manufacturing Technology Series WEST 2025 Fisso Booth 713 3456 E Miraloma Ave C…"
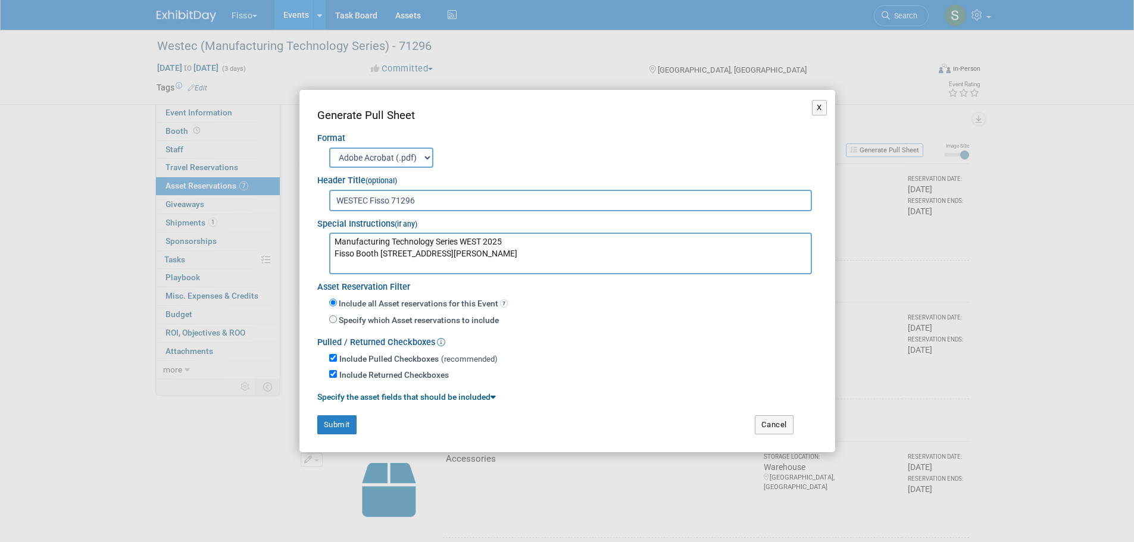
type textarea "Manufacturing Technology Series WEST 2025 Fisso Booth 713 3456 E Miraloma Ave C…"
click at [342, 433] on button "Submit" at bounding box center [336, 424] width 39 height 19
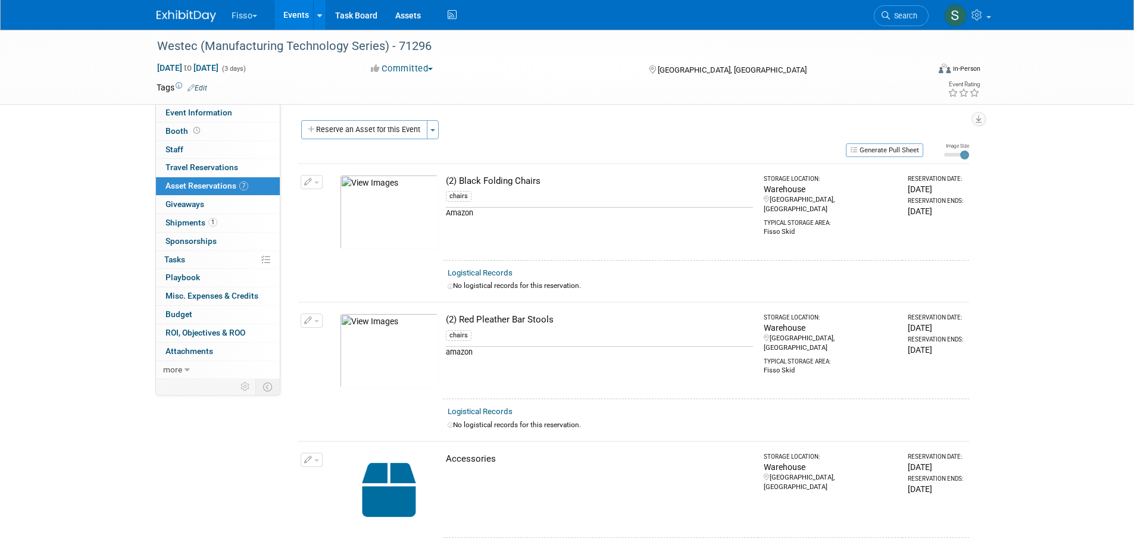
click at [253, 15] on button "Fisso" at bounding box center [251, 13] width 42 height 26
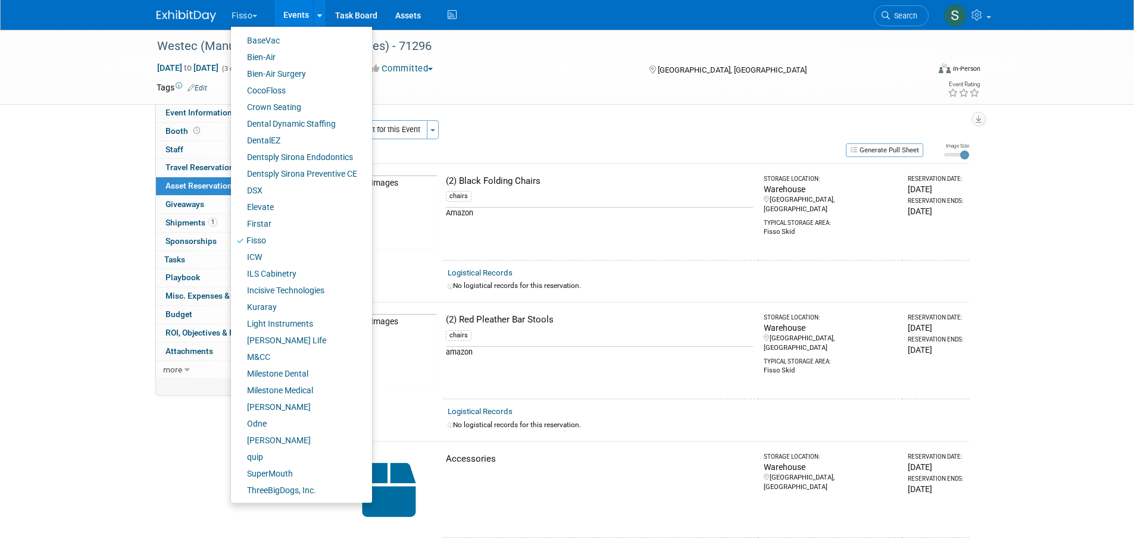
scroll to position [139, 0]
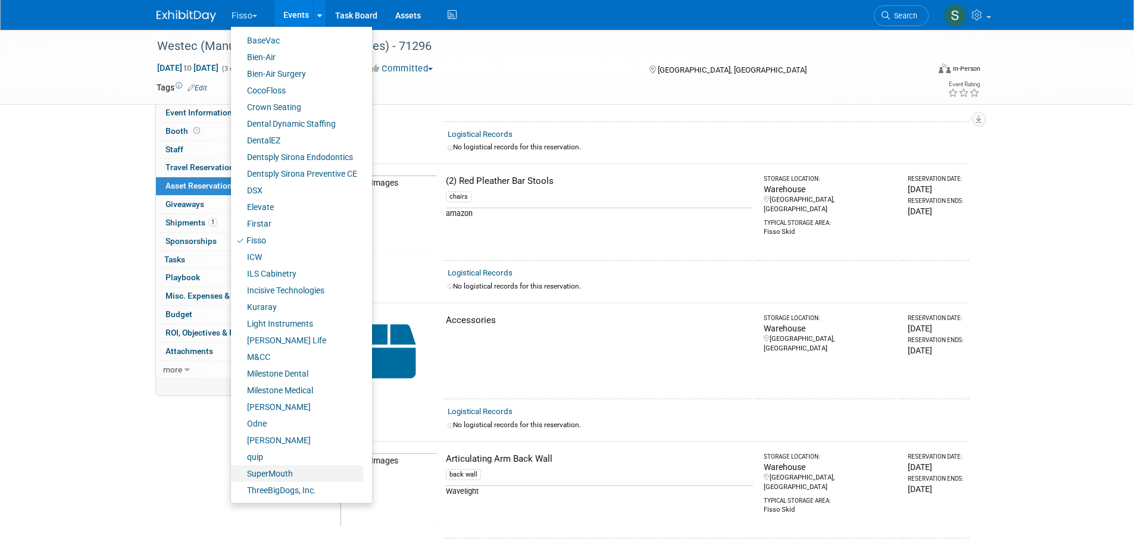
click at [289, 476] on link "SuperMouth" at bounding box center [297, 473] width 132 height 17
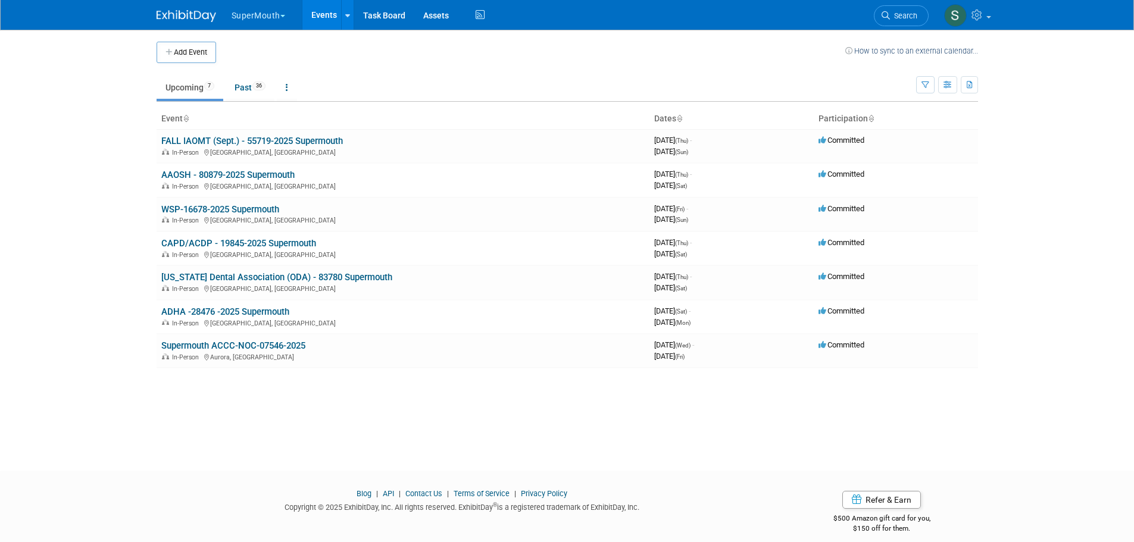
click at [252, 174] on link "AAOSH - 80879-2025 Supermouth" at bounding box center [227, 175] width 133 height 11
